Goal: Transaction & Acquisition: Book appointment/travel/reservation

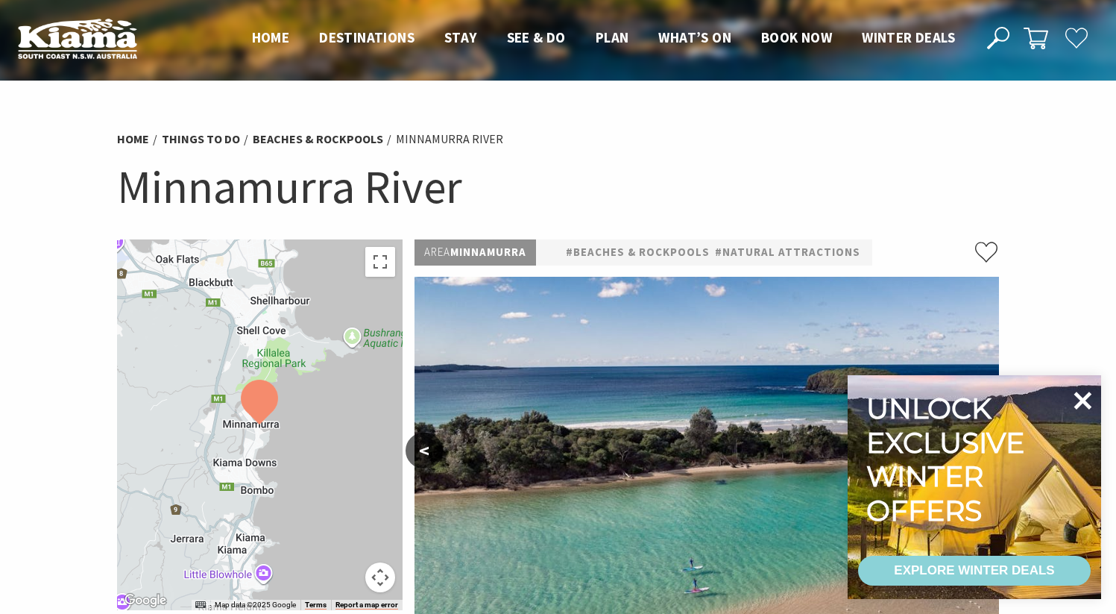
click at [1080, 402] on icon at bounding box center [1084, 400] width 18 height 18
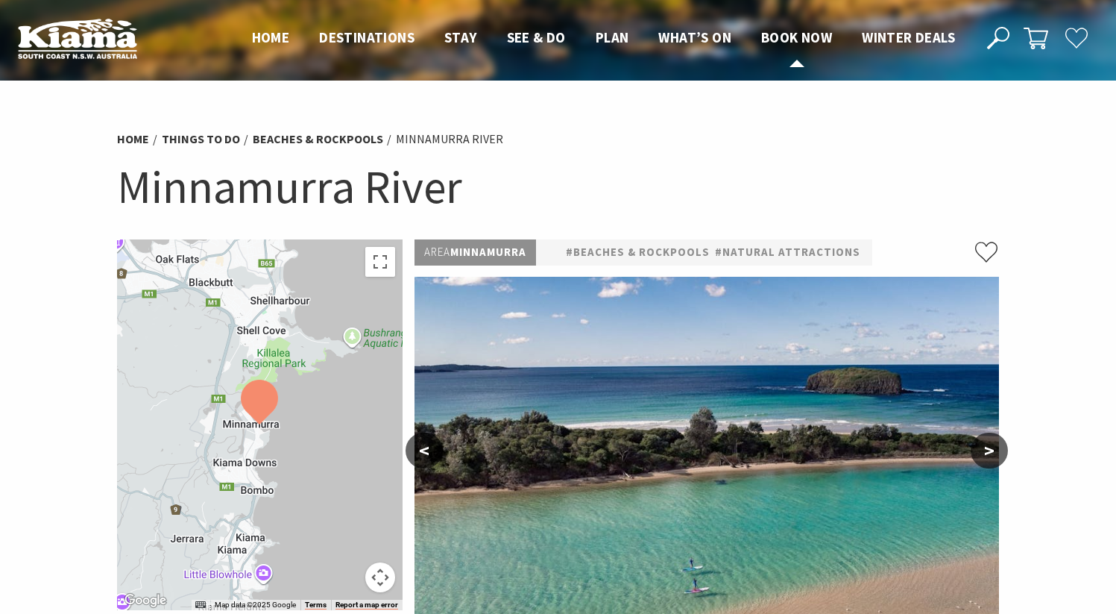
click at [786, 36] on span "Book now" at bounding box center [796, 37] width 71 height 18
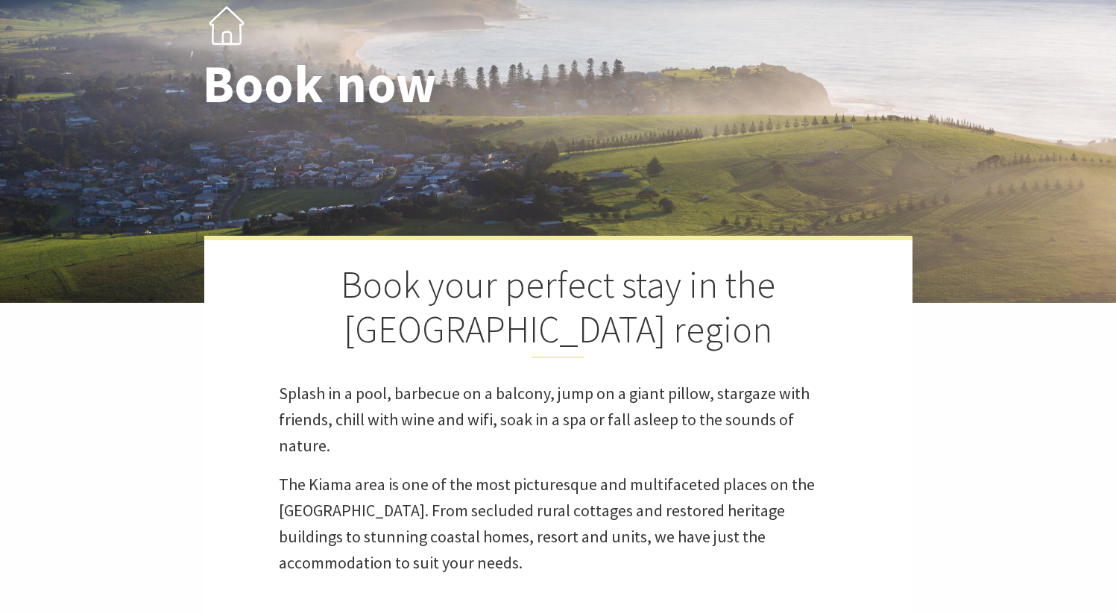
select select "3"
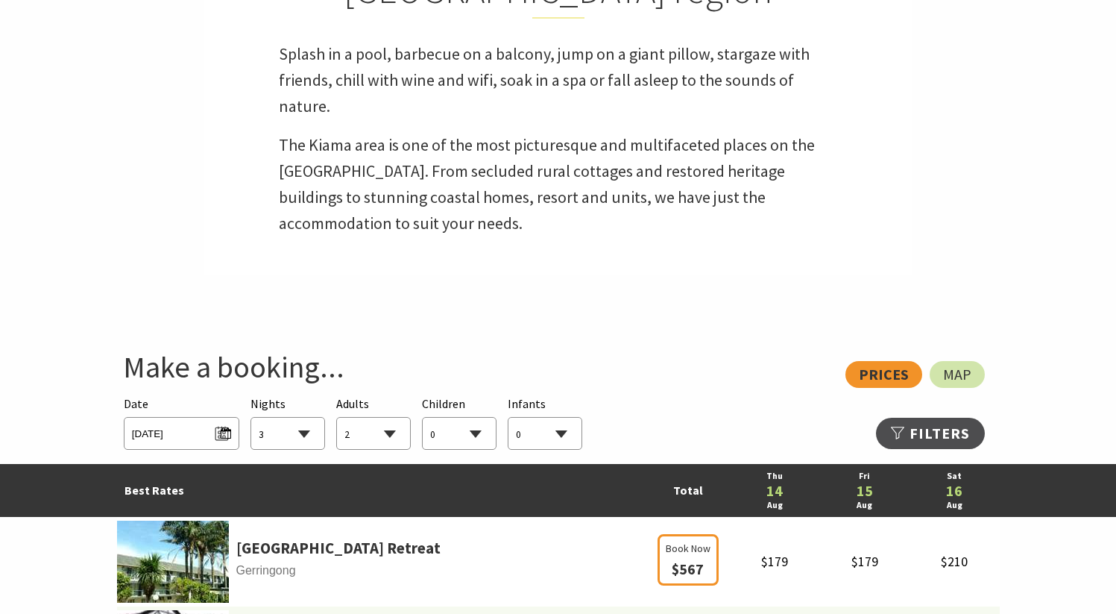
scroll to position [608, 0]
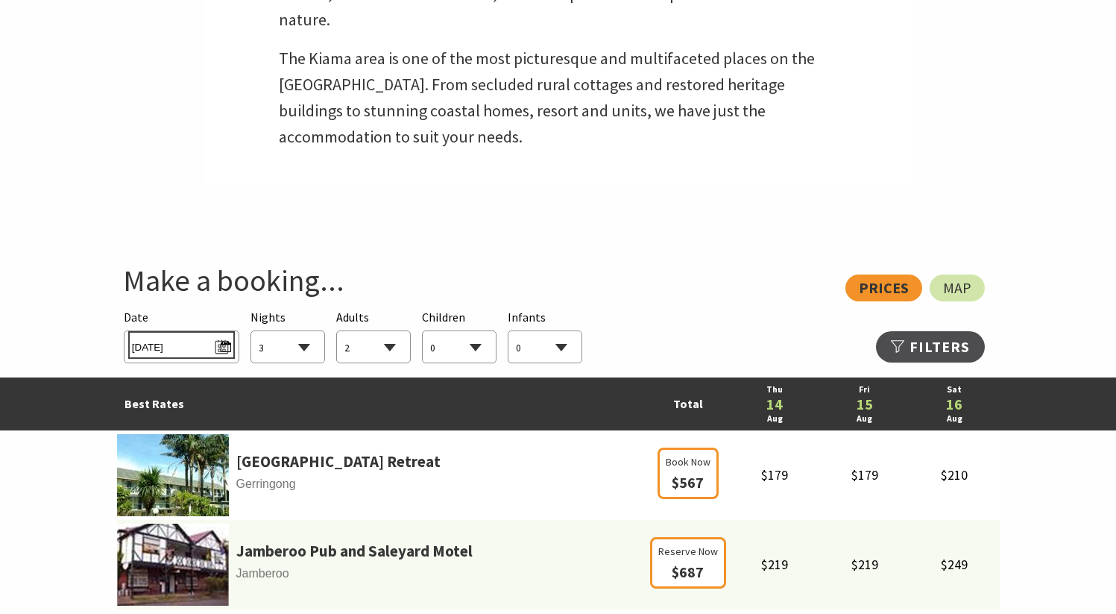
click at [180, 347] on span "Thu 14/08/2025" at bounding box center [181, 345] width 99 height 20
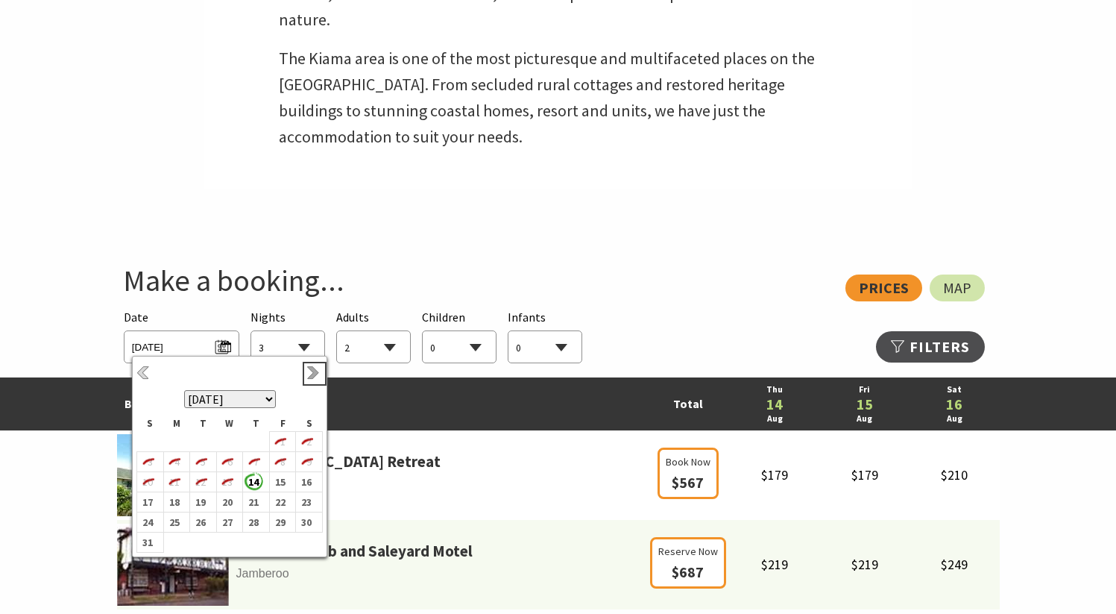
click at [315, 374] on link "Next" at bounding box center [314, 373] width 16 height 16
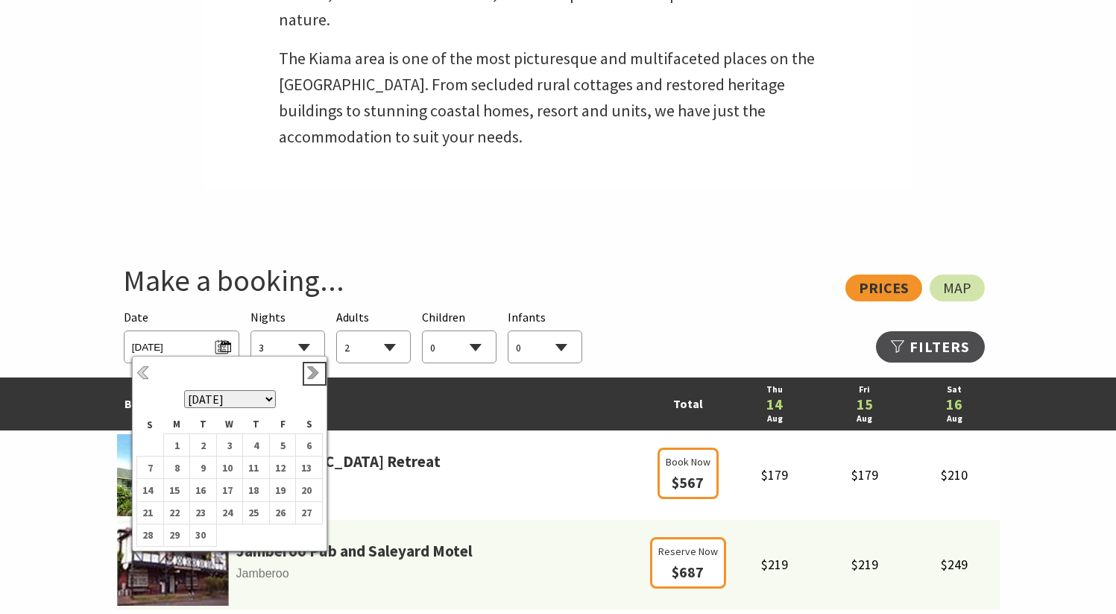
click at [315, 374] on link "Next" at bounding box center [314, 373] width 16 height 16
click at [303, 517] on b "27" at bounding box center [305, 512] width 19 height 19
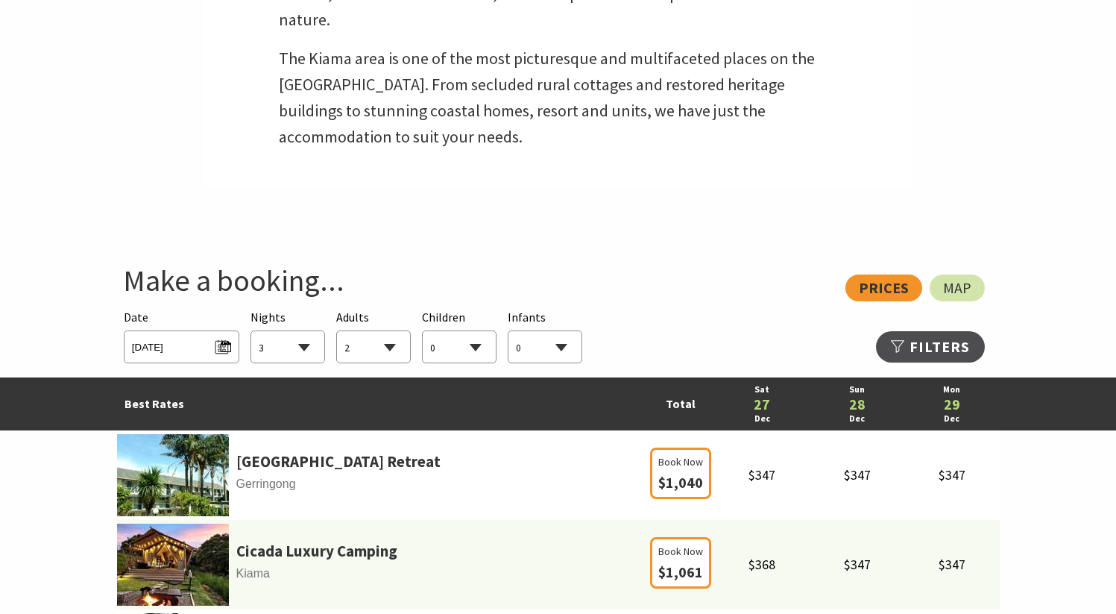
click at [383, 348] on select "0 1 2 3 4 5 6 7 8 9 10 11 12 13 14 15 16 17 18 19 20 21 22 23 24 25 26 27 28 29…" at bounding box center [373, 347] width 73 height 33
select select "1"
click at [337, 331] on select "0 1 2 3 4 5 6 7 8 9 10 11 12 13 14 15 16 17 18 19 20 21 22 23 24 25 26 27 28 29…" at bounding box center [373, 347] width 73 height 33
click at [301, 352] on select "1 2 3 4 5 6 7 8 9 10 11 12 13 14 15 16 17 18 19 20 21 22 23 24 25 26 27 28 29 30" at bounding box center [287, 347] width 73 height 33
click at [251, 331] on select "1 2 3 4 5 6 7 8 9 10 11 12 13 14 15 16 17 18 19 20 21 22 23 24 25 26 27 28 29 30" at bounding box center [287, 347] width 73 height 33
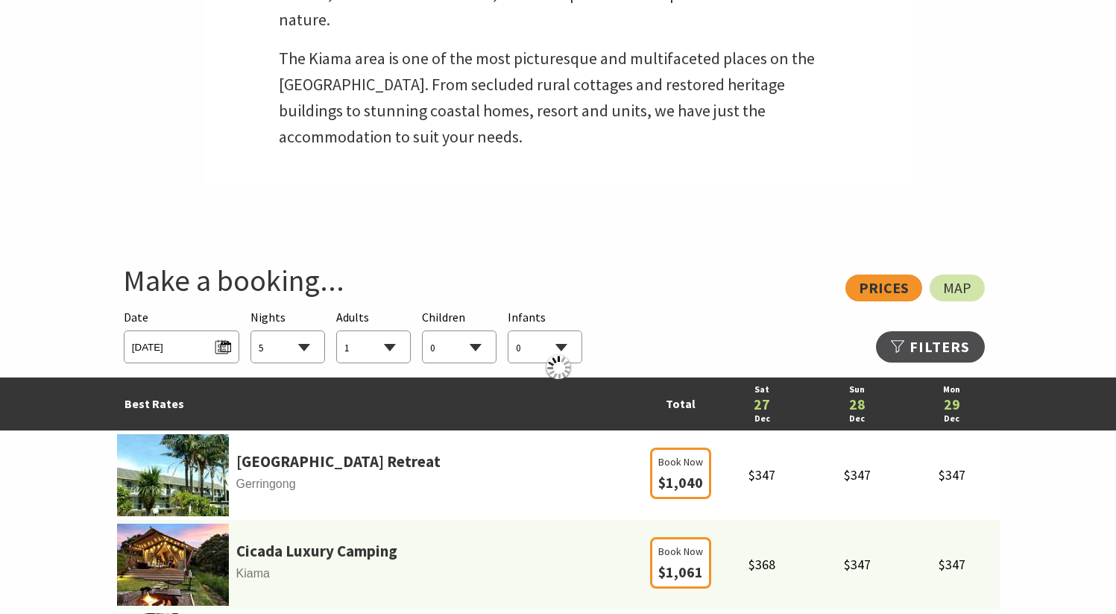
click at [305, 349] on select "1 2 3 4 5 6 7 8 9 10 11 12 13 14 15 16 17 18 19 20 21 22 23 24 25 26 27 28 29 30" at bounding box center [287, 347] width 73 height 33
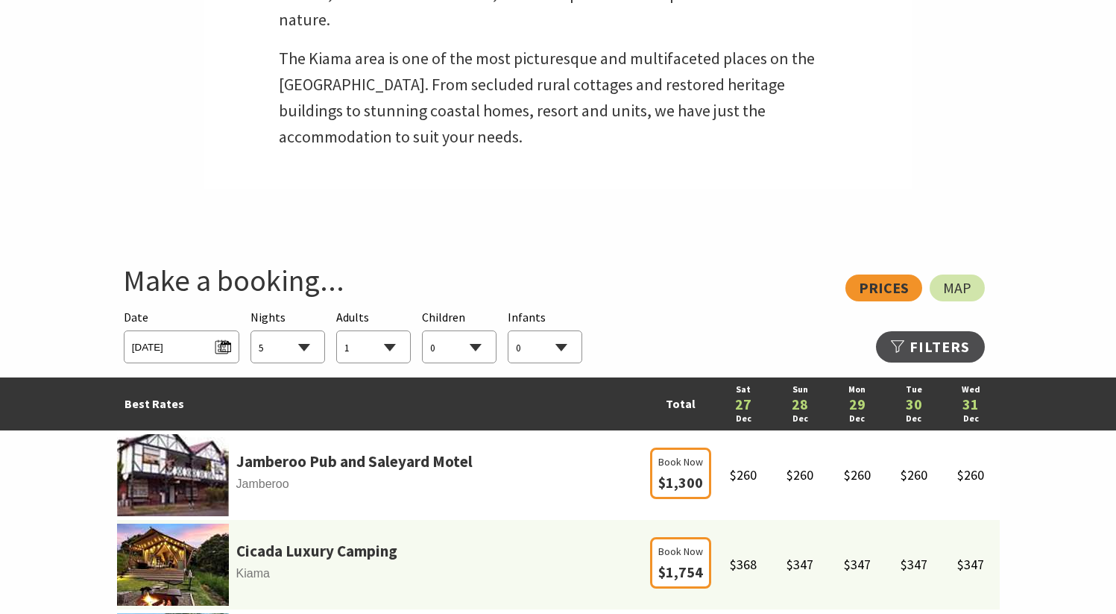
select select "4"
click at [251, 331] on select "1 2 3 4 5 6 7 8 9 10 11 12 13 14 15 16 17 18 19 20 21 22 23 24 25 26 27 28 29 30" at bounding box center [287, 347] width 73 height 33
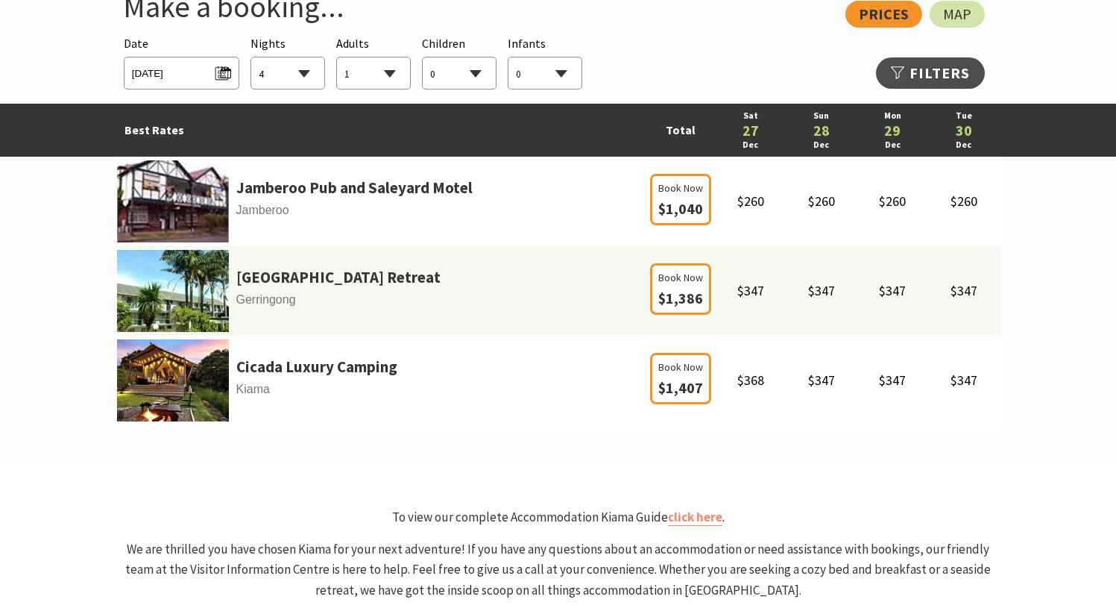
scroll to position [880, 0]
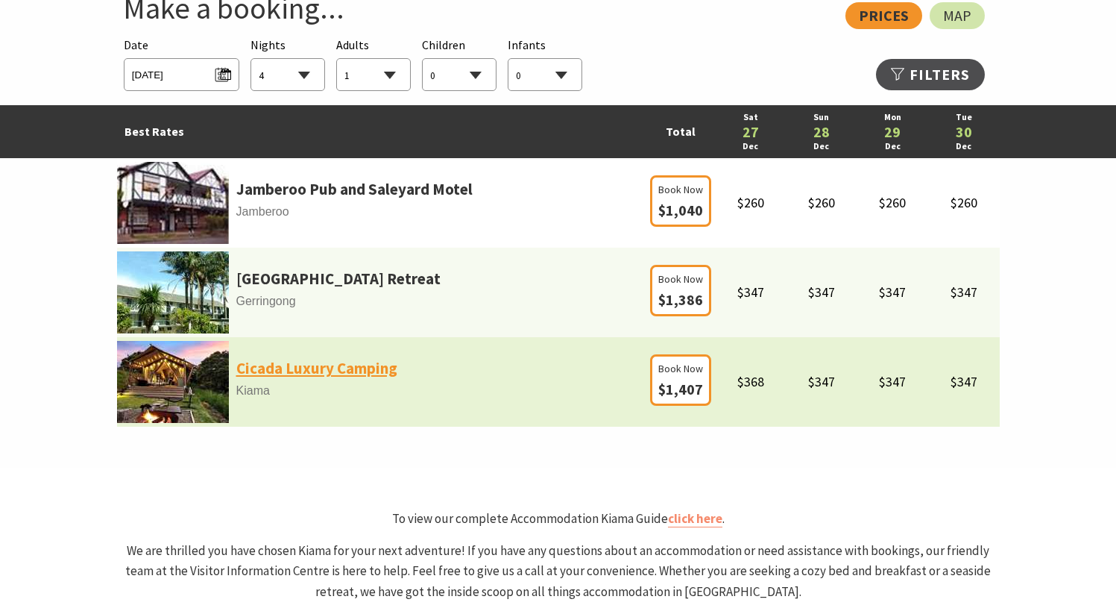
click at [312, 368] on link "Cicada Luxury Camping" at bounding box center [316, 368] width 161 height 25
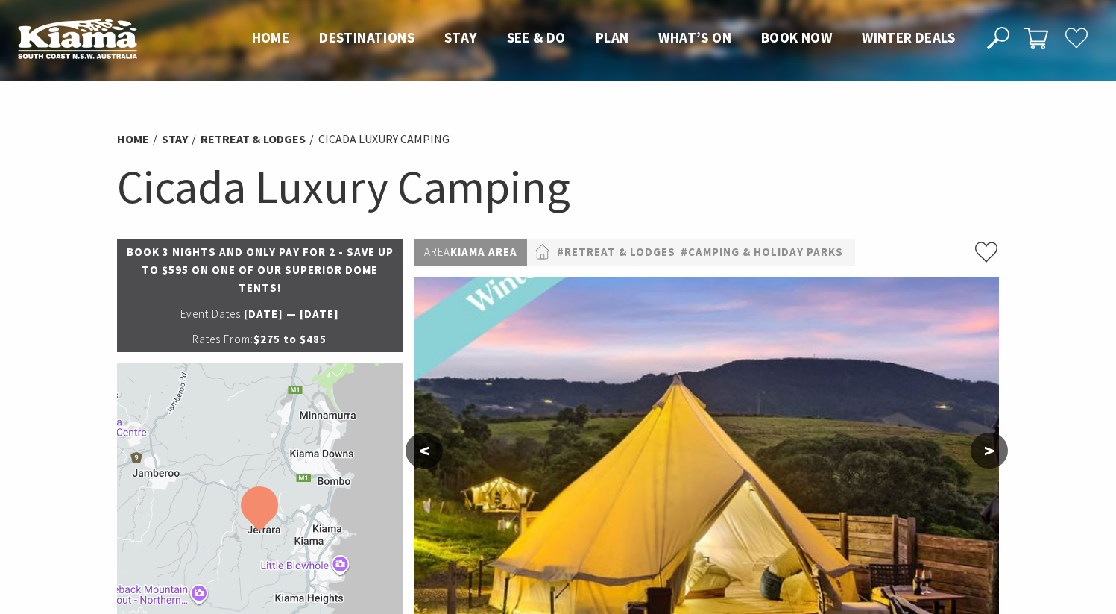
select select "4"
select select "1"
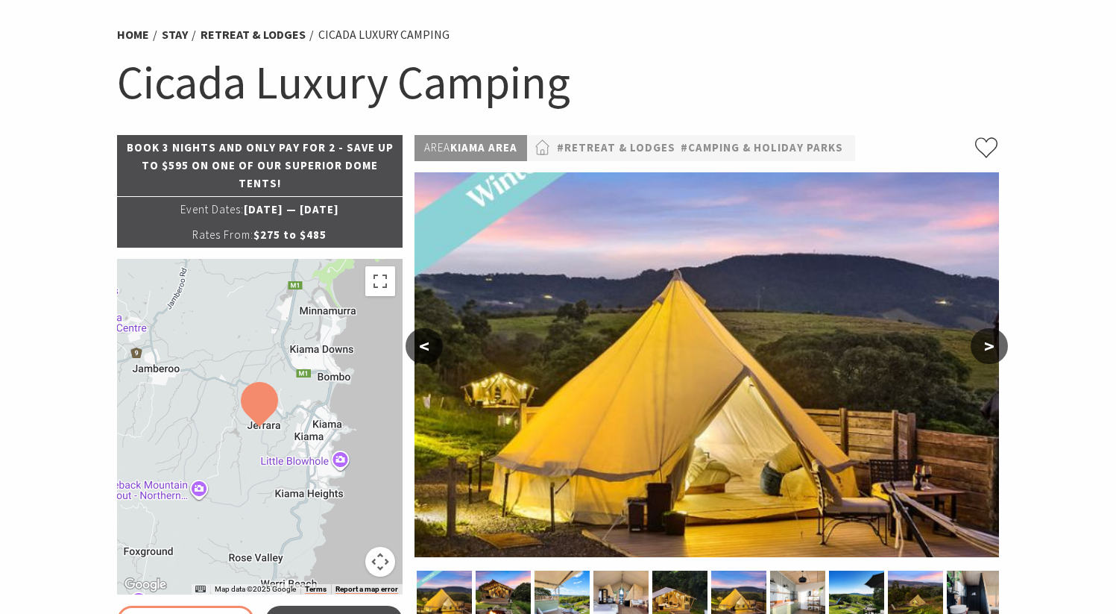
scroll to position [104, 0]
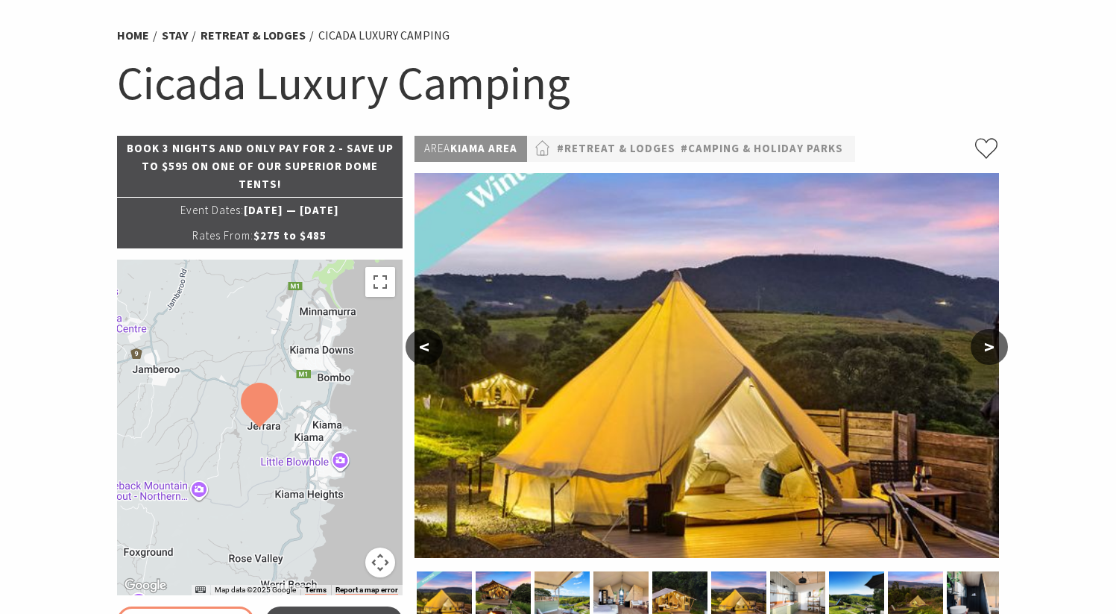
select select "4"
